Goal: Find contact information: Find contact information

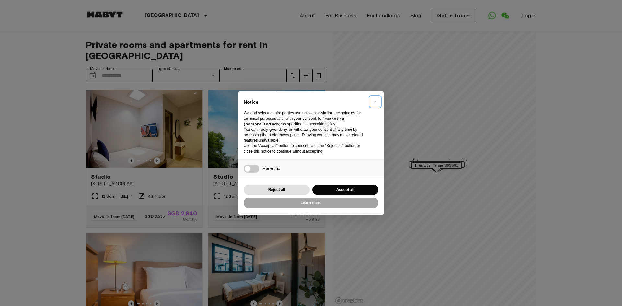
click at [373, 103] on button "×" at bounding box center [375, 102] width 10 height 10
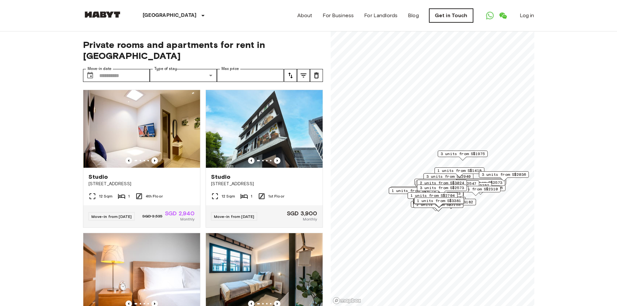
click at [449, 19] on link "Get in Touch" at bounding box center [451, 16] width 44 height 14
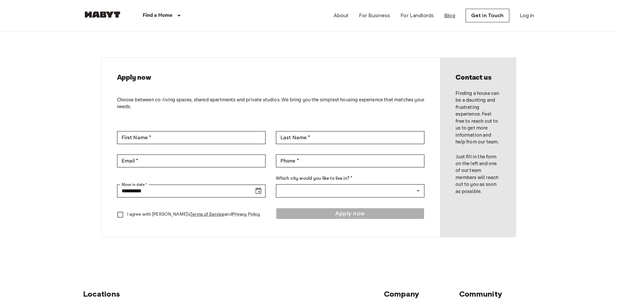
click at [453, 18] on link "Blog" at bounding box center [449, 16] width 11 height 8
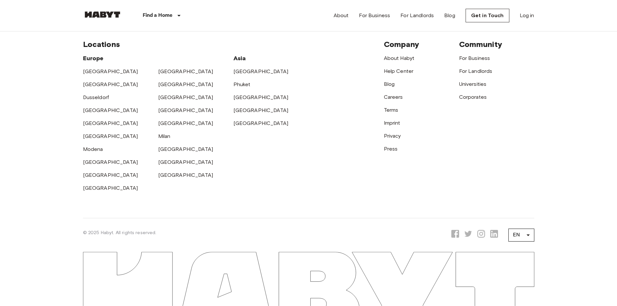
scroll to position [218, 0]
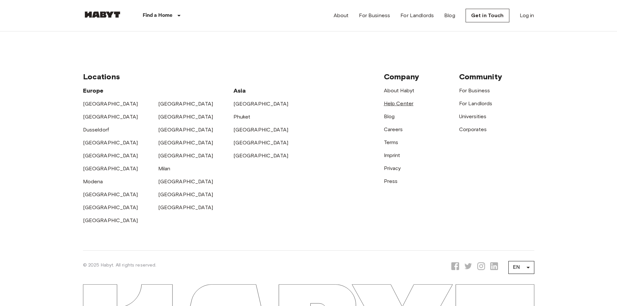
click at [408, 104] on link "Help Center" at bounding box center [399, 103] width 30 height 6
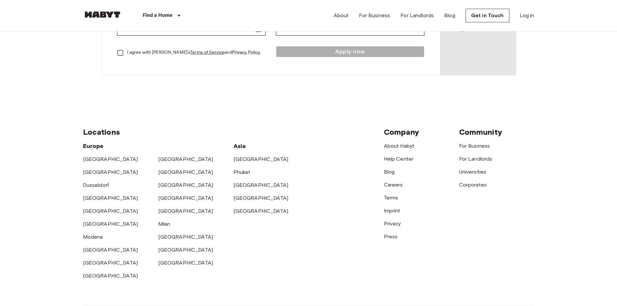
scroll to position [250, 0]
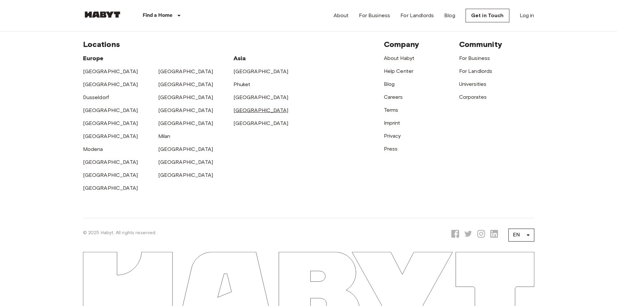
click at [251, 112] on link "[GEOGRAPHIC_DATA]" at bounding box center [260, 110] width 55 height 6
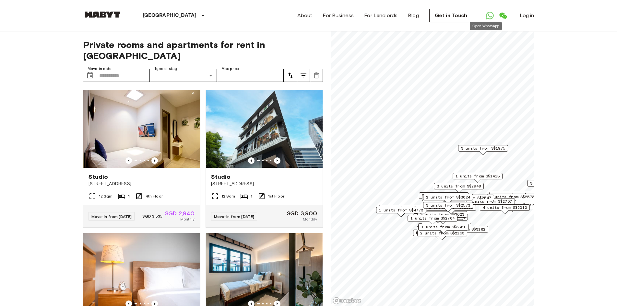
click at [485, 18] on link "Open WhatsApp" at bounding box center [489, 15] width 13 height 13
